Goal: Navigation & Orientation: Find specific page/section

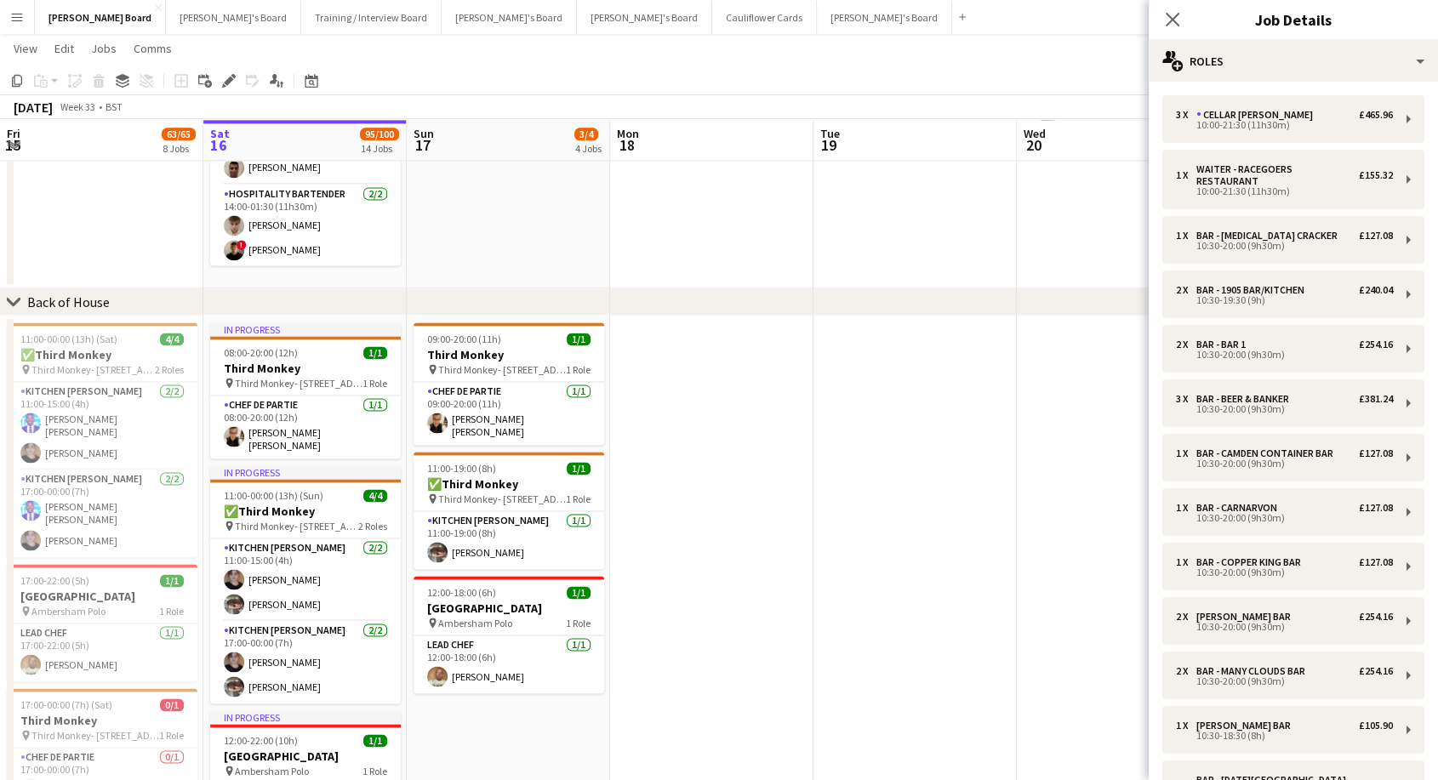
scroll to position [1192, 0]
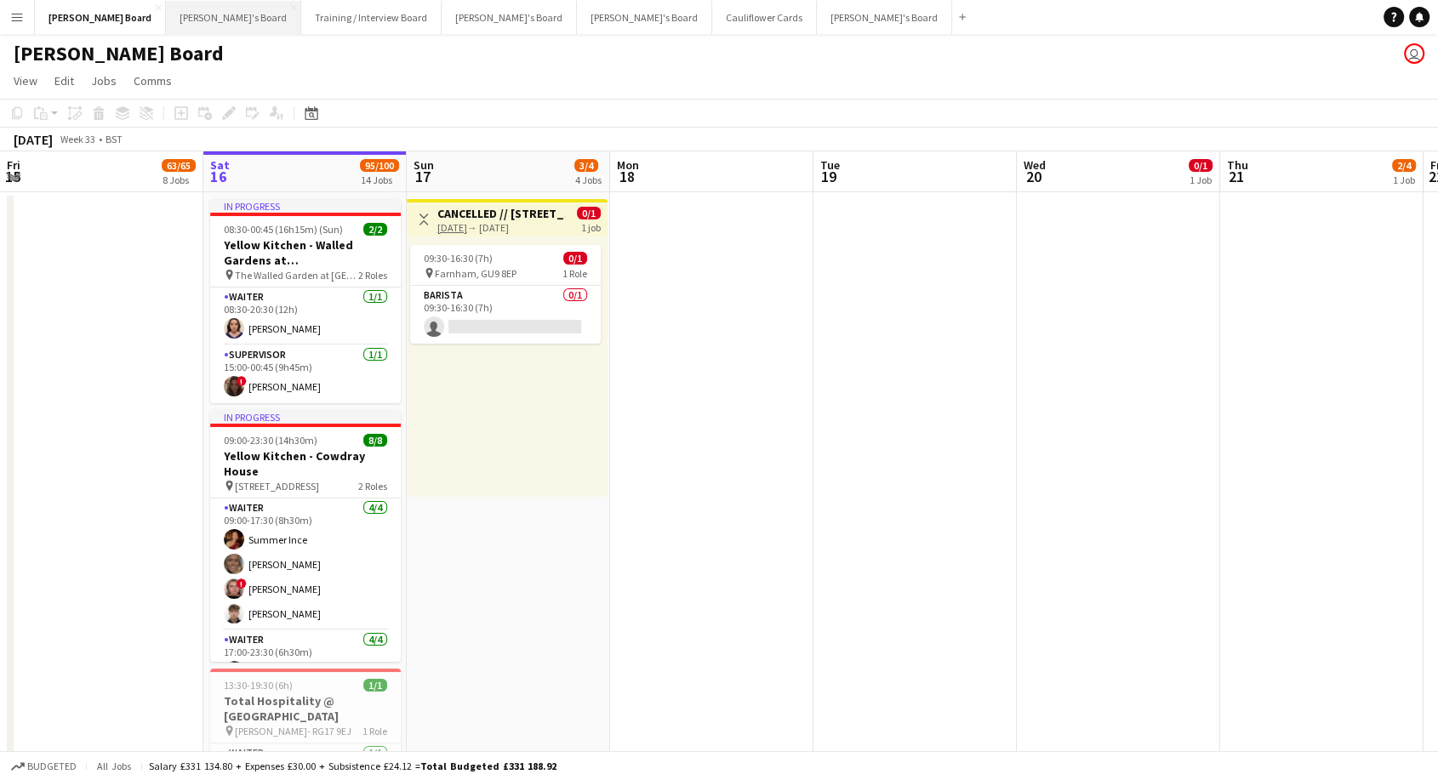
click at [172, 18] on button "Jakub's Board Close" at bounding box center [233, 17] width 135 height 33
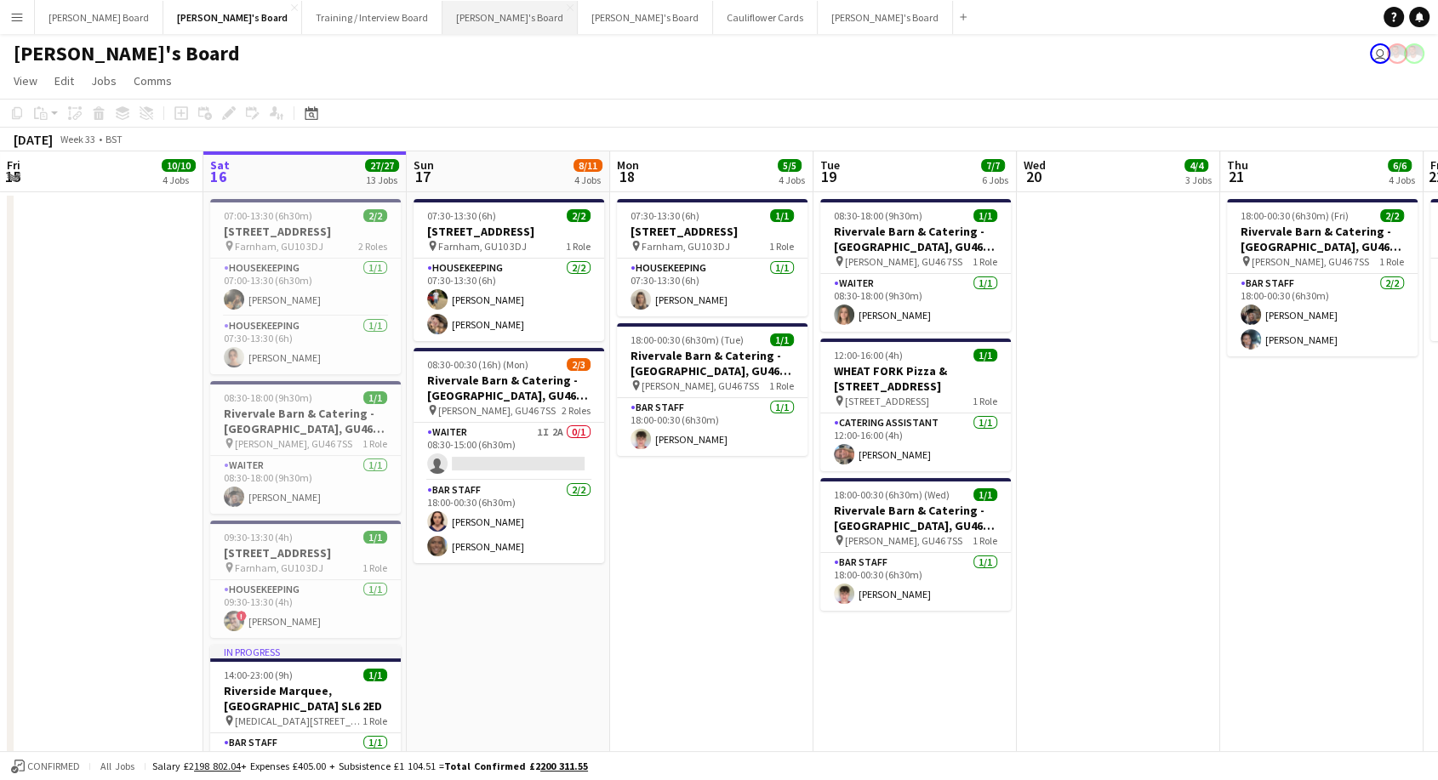
click at [443, 14] on button "Thomasina's Board Close" at bounding box center [510, 17] width 135 height 33
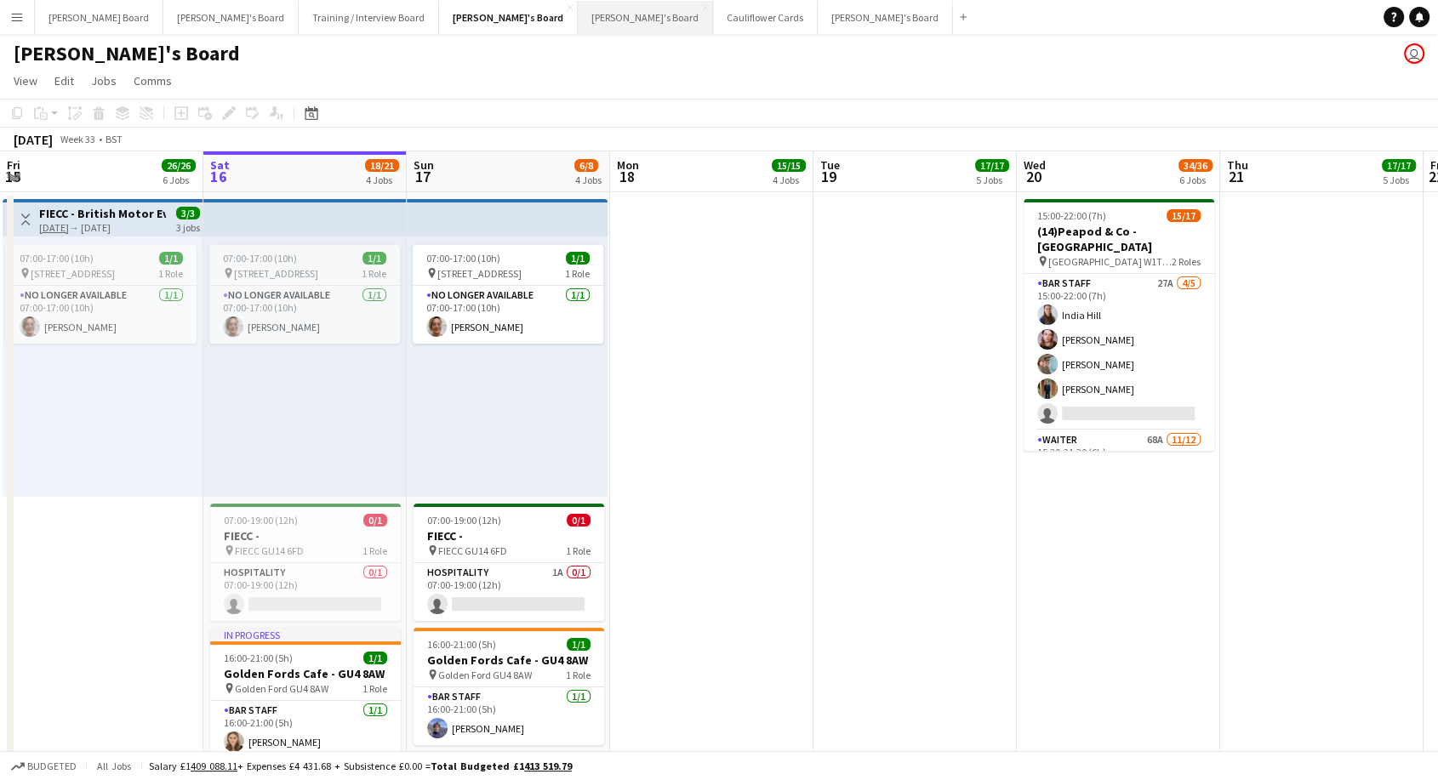
click at [578, 14] on button "Caitlin's Board Close" at bounding box center [645, 17] width 135 height 33
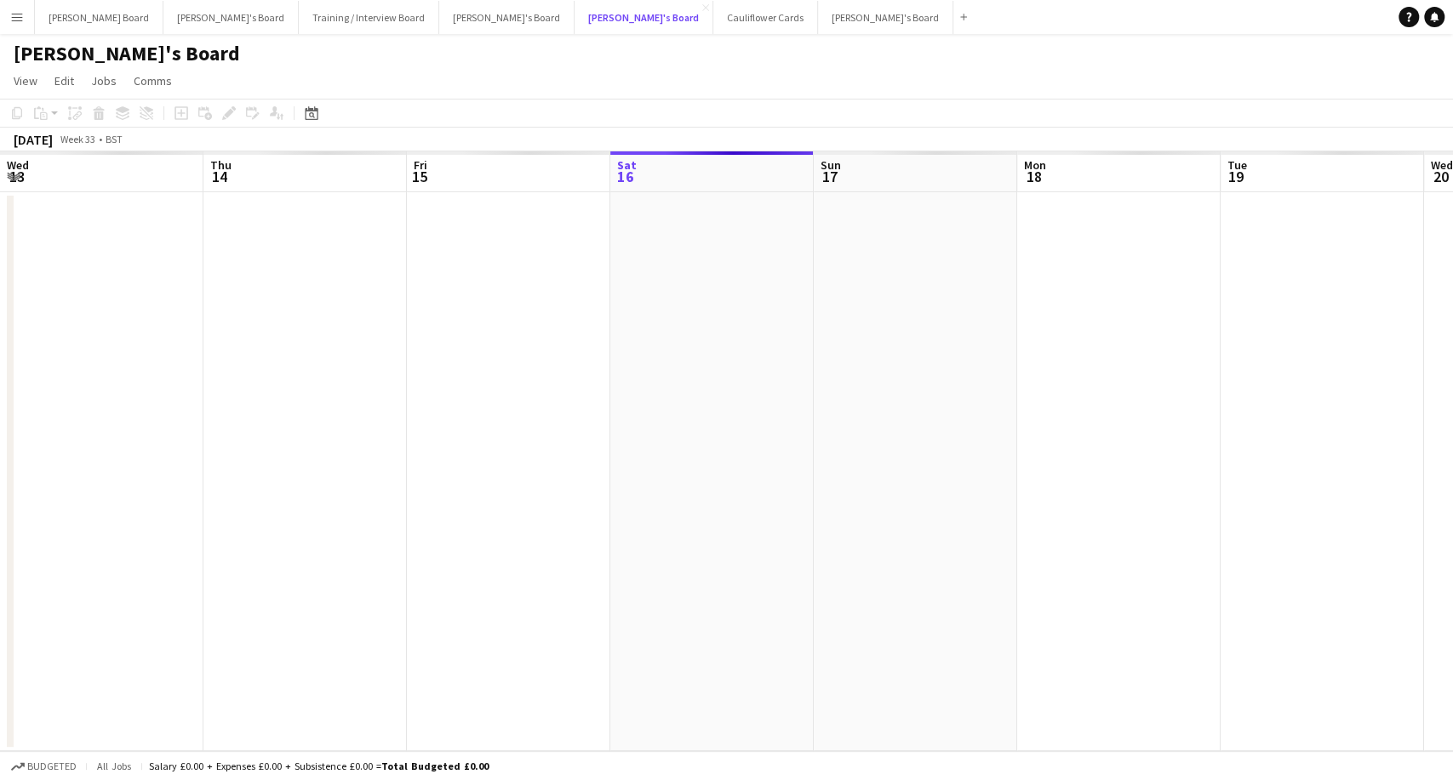
scroll to position [0, 407]
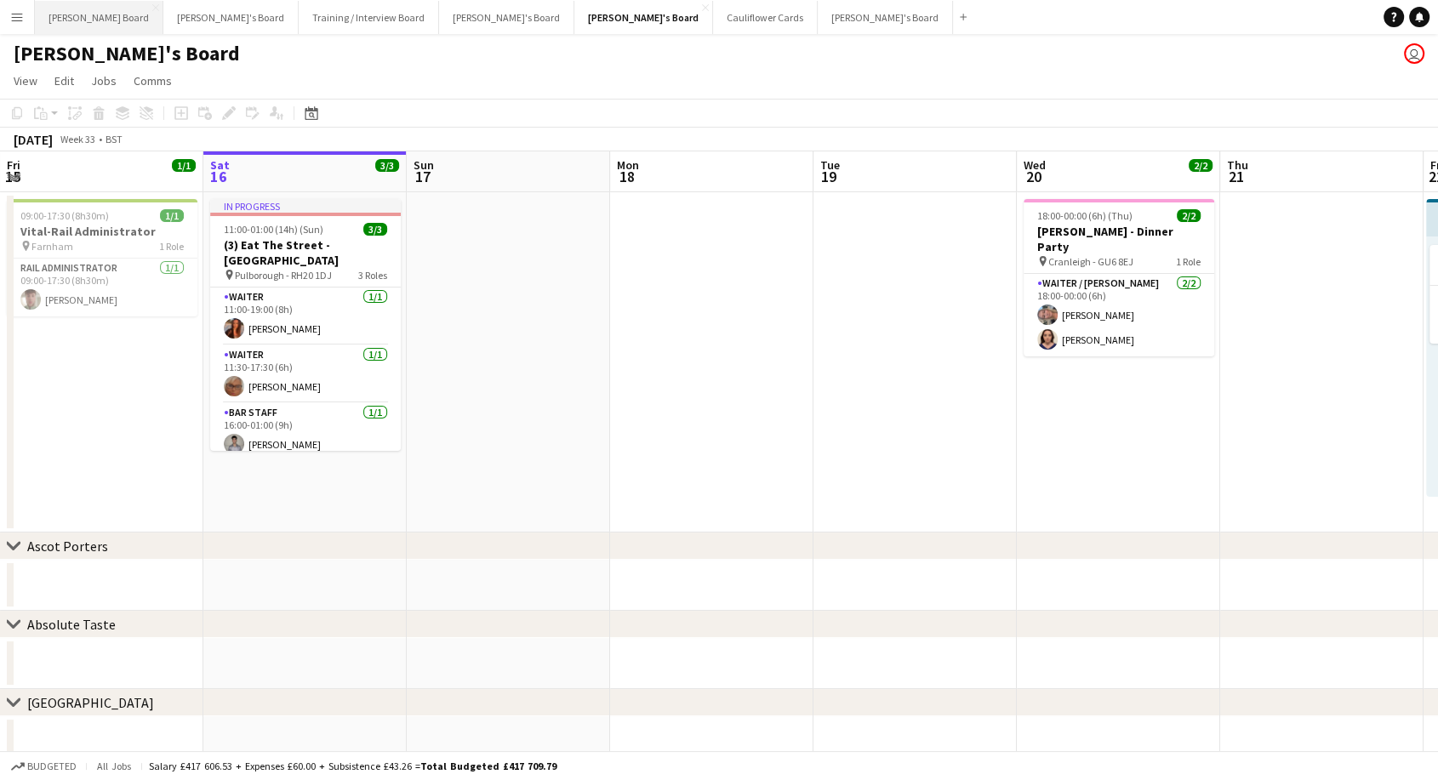
click at [62, 17] on button "Dean's Board Close" at bounding box center [99, 17] width 129 height 33
